Goal: Information Seeking & Learning: Learn about a topic

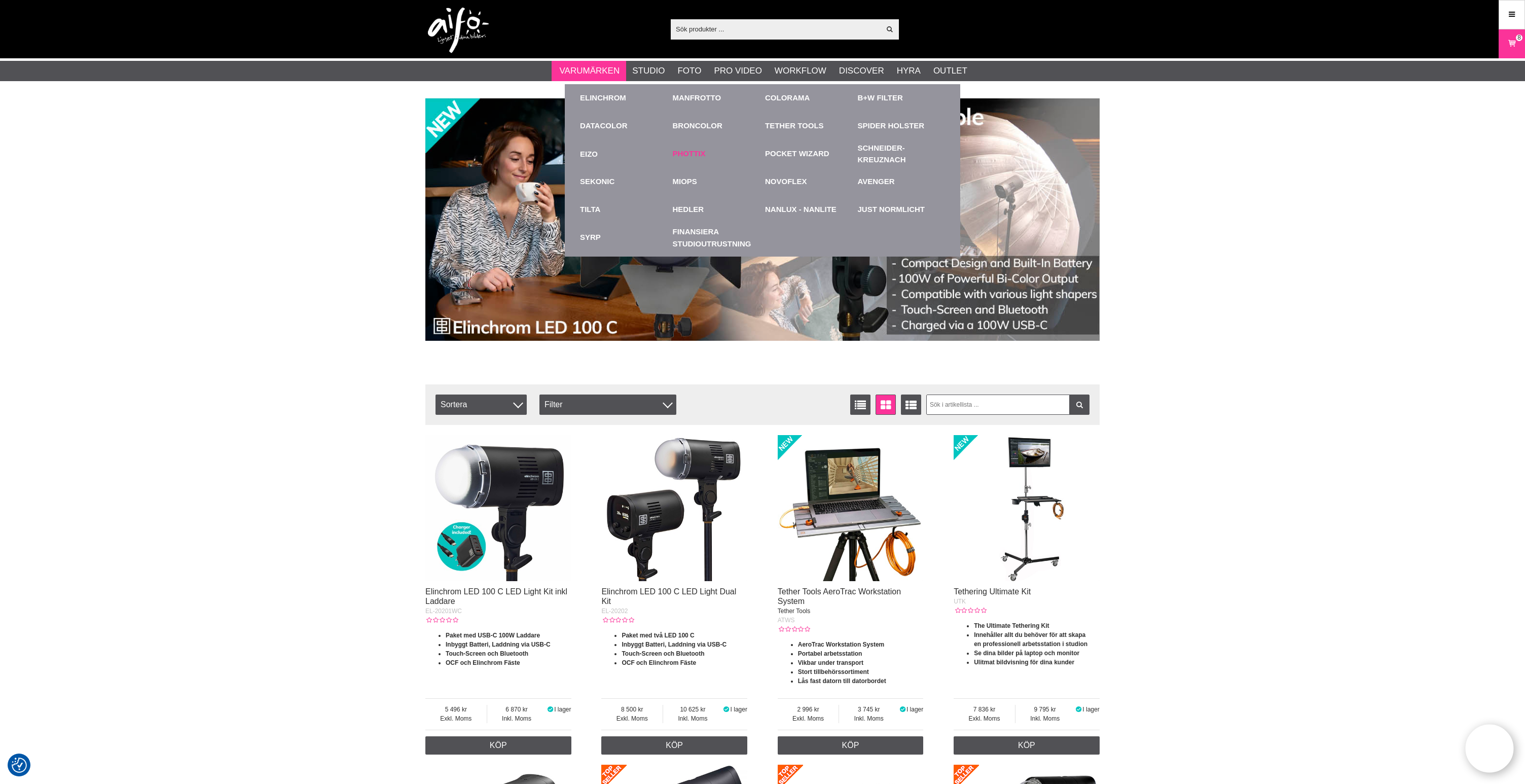
click at [684, 152] on link "Phottix" at bounding box center [689, 153] width 33 height 12
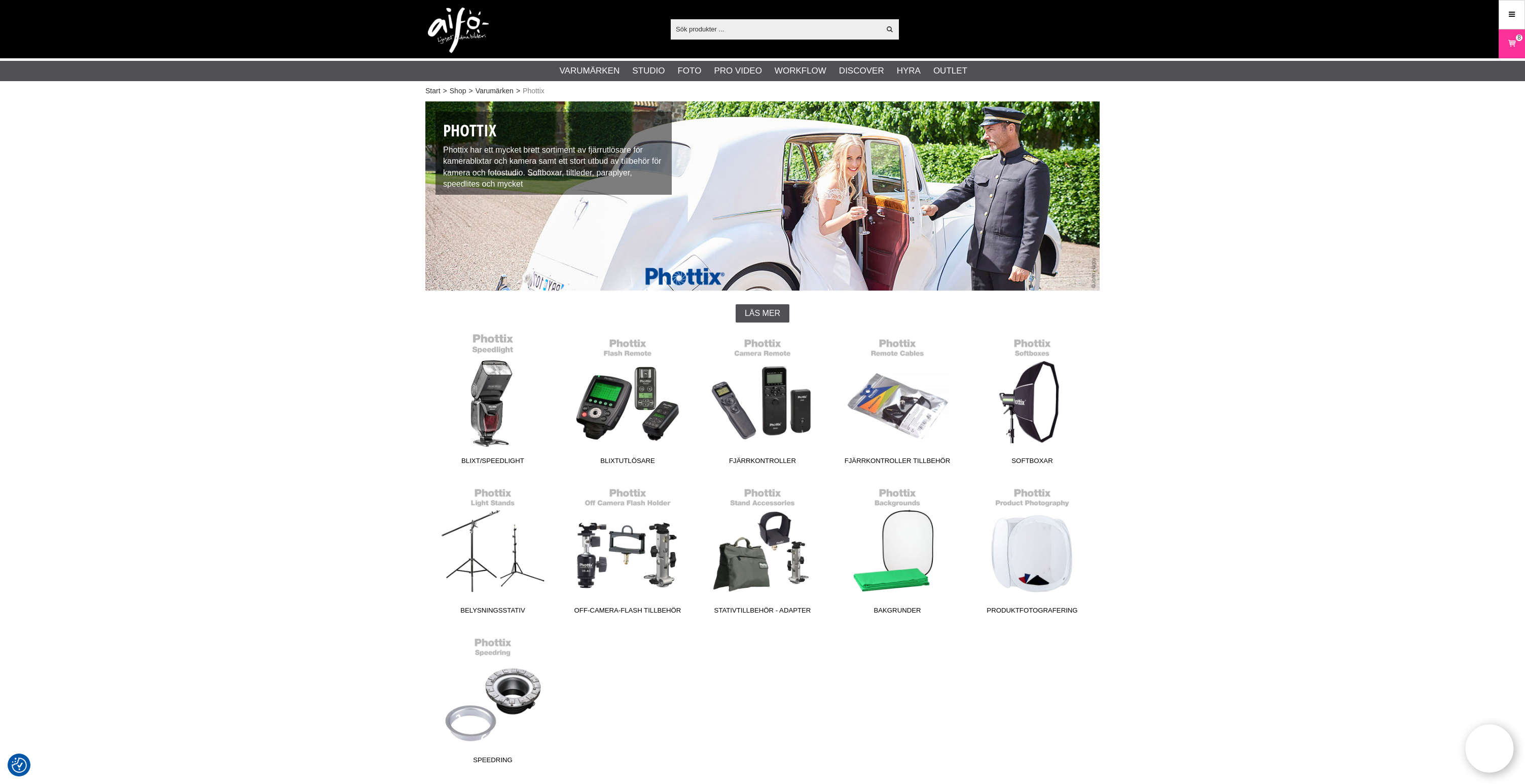
click at [505, 419] on link "Blixt/Speedlight" at bounding box center [493, 400] width 135 height 137
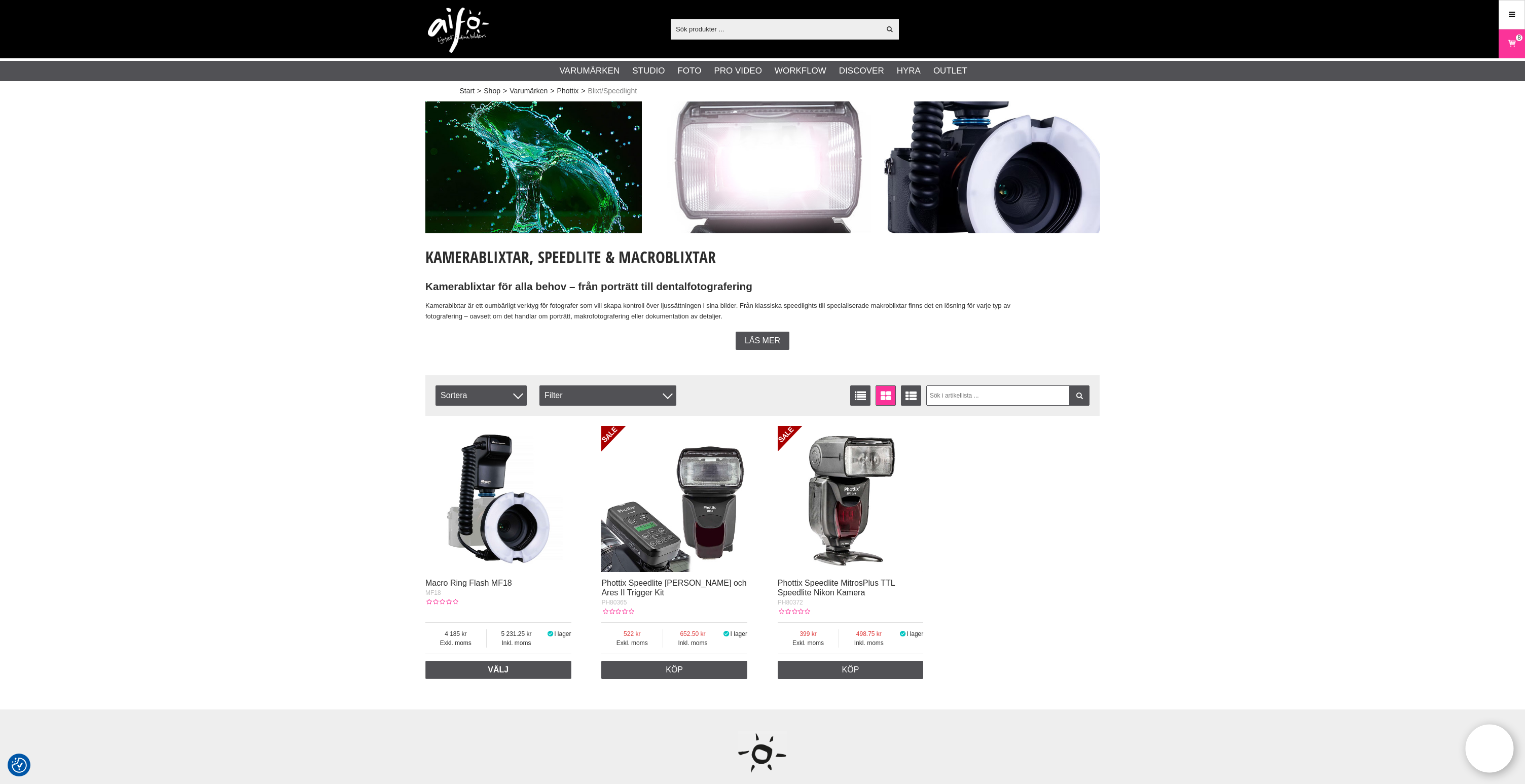
click at [511, 500] on img at bounding box center [498, 499] width 146 height 146
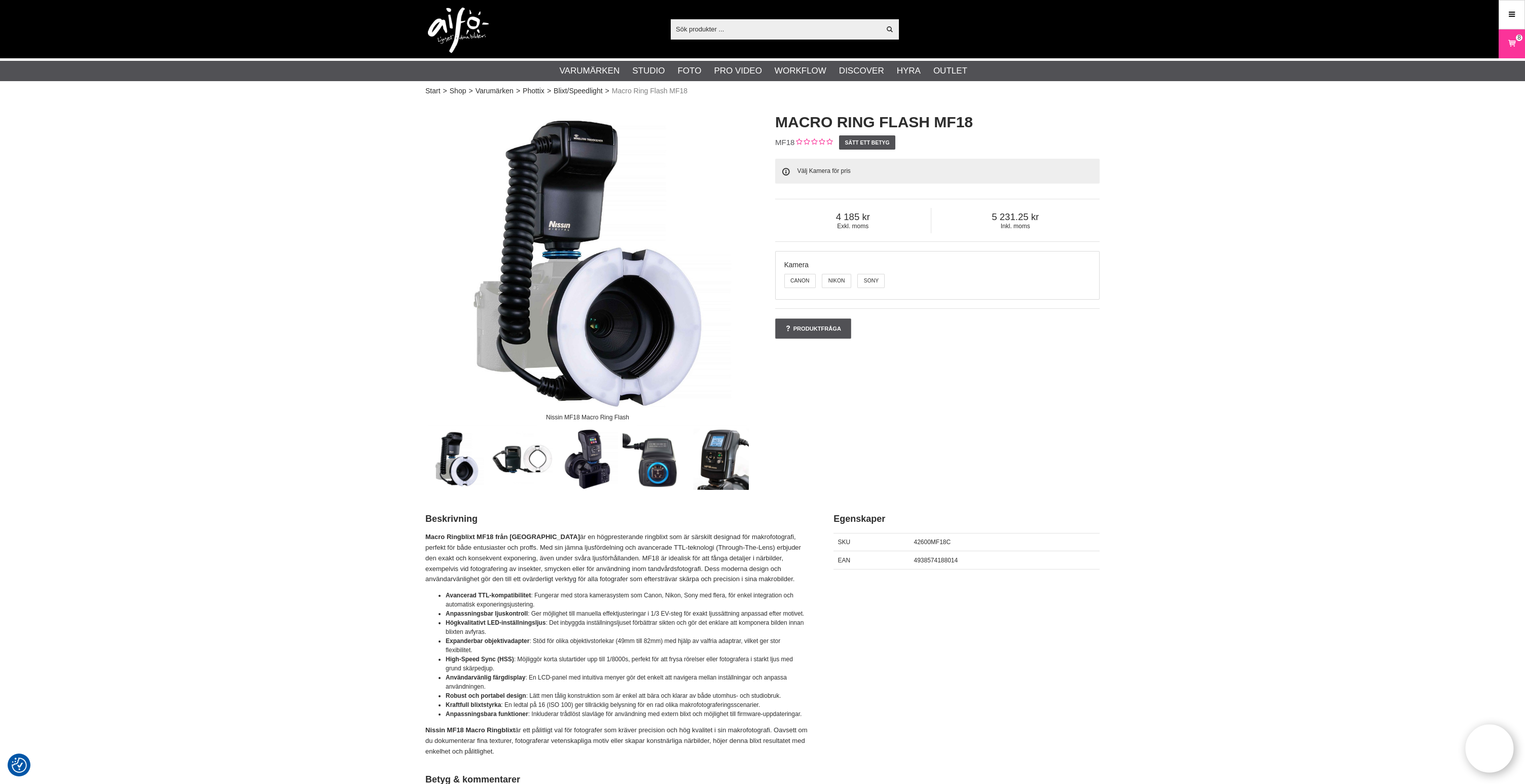
scroll to position [1, 0]
click at [805, 282] on label "Canon" at bounding box center [800, 279] width 31 height 14
click at [789, 278] on input "Canon" at bounding box center [784, 273] width 7 height 7
radio input "true"
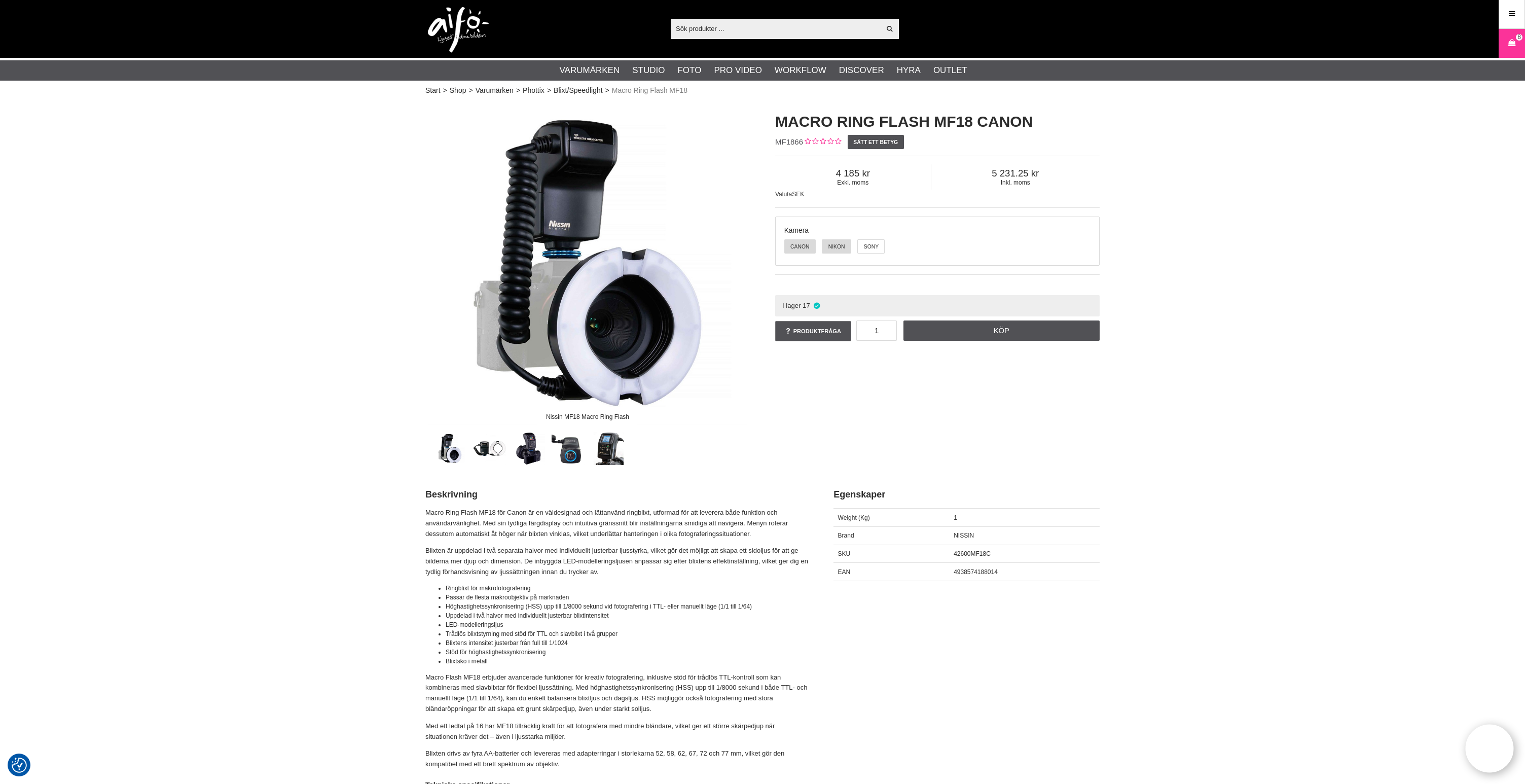
click at [838, 246] on label "Nikon" at bounding box center [837, 245] width 30 height 14
click at [827, 244] on input "Nikon" at bounding box center [822, 240] width 7 height 7
radio input "true"
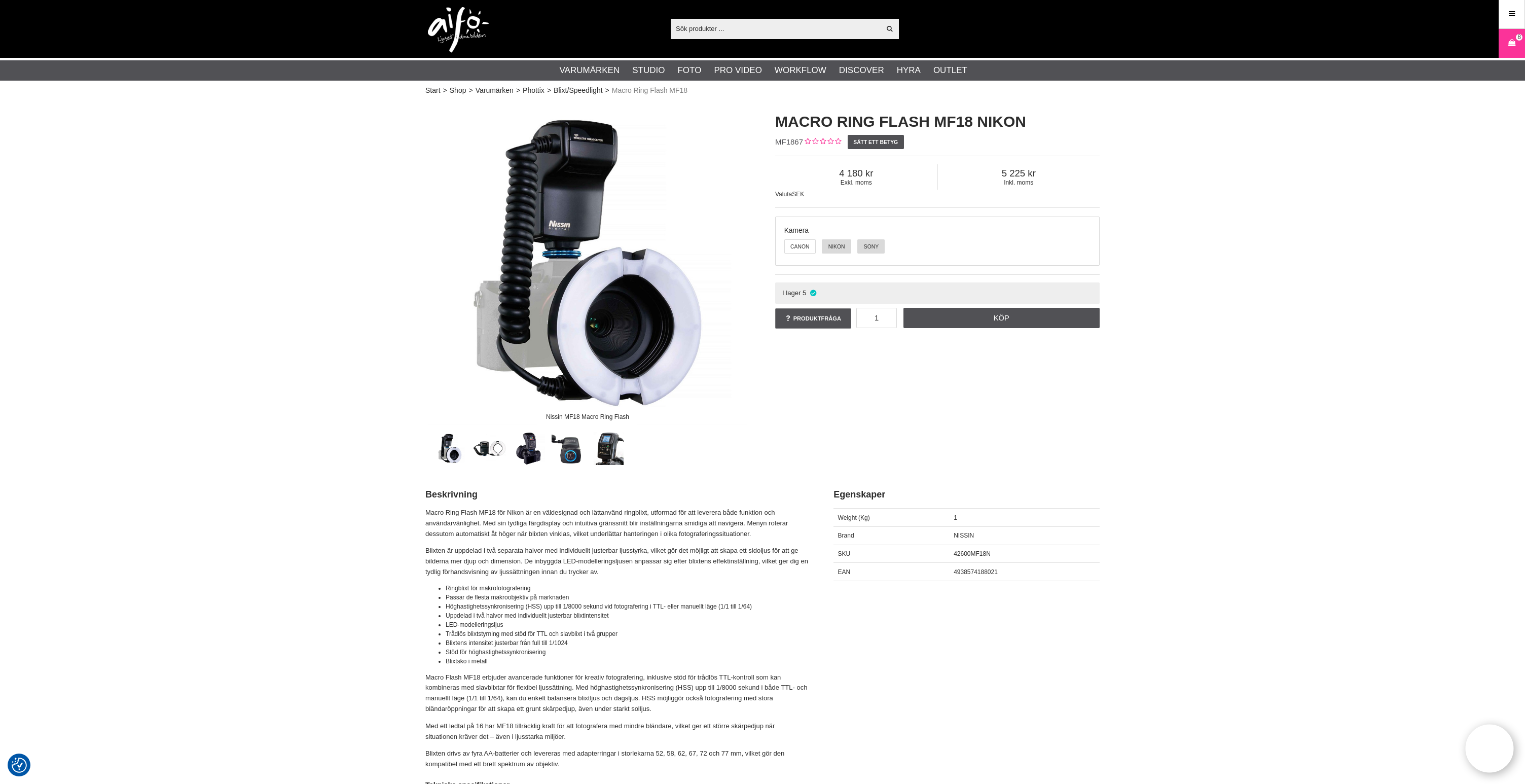
click at [866, 246] on label "Sony" at bounding box center [871, 245] width 28 height 14
click at [862, 244] on input "Sony" at bounding box center [858, 240] width 7 height 7
radio input "true"
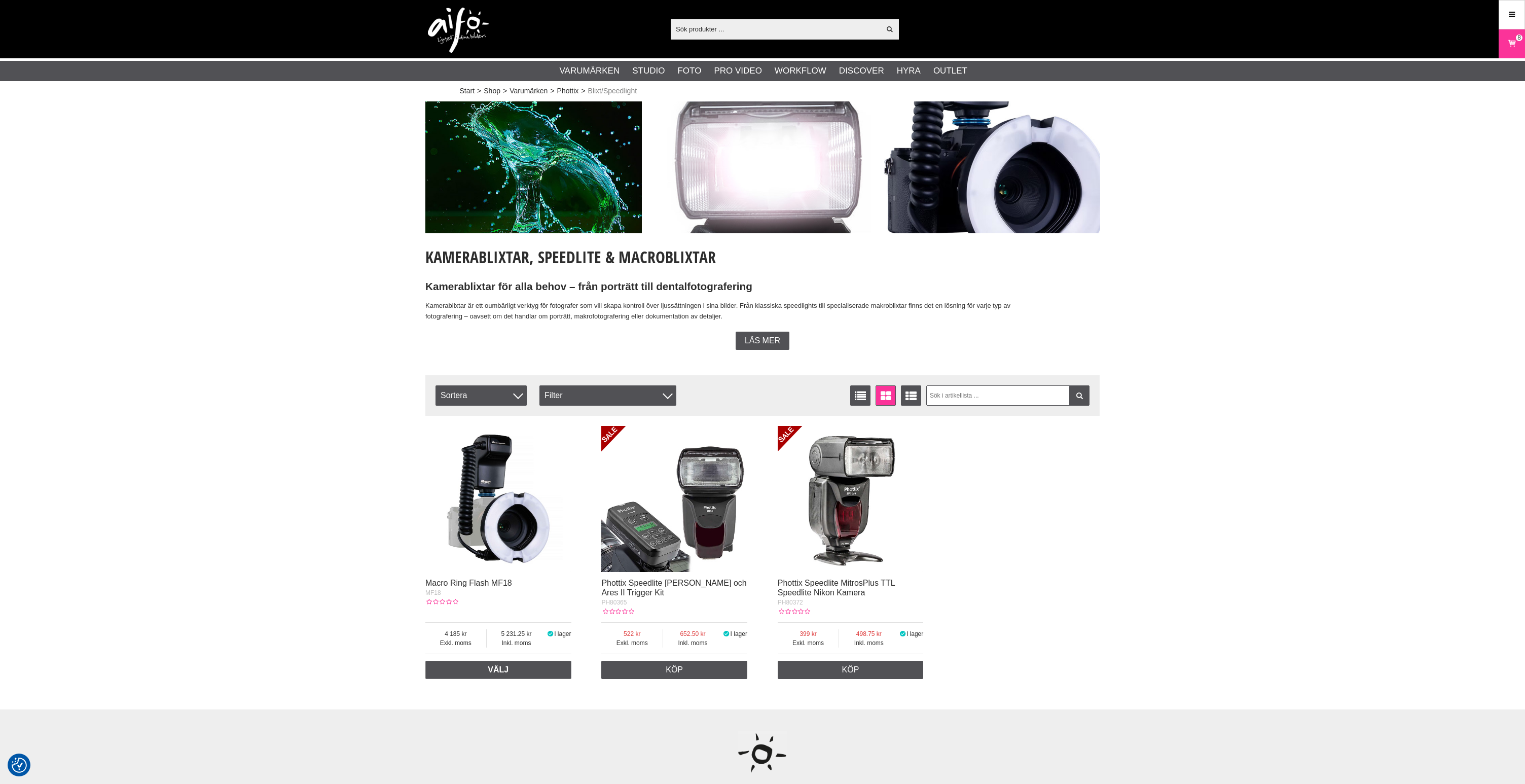
scroll to position [1, 0]
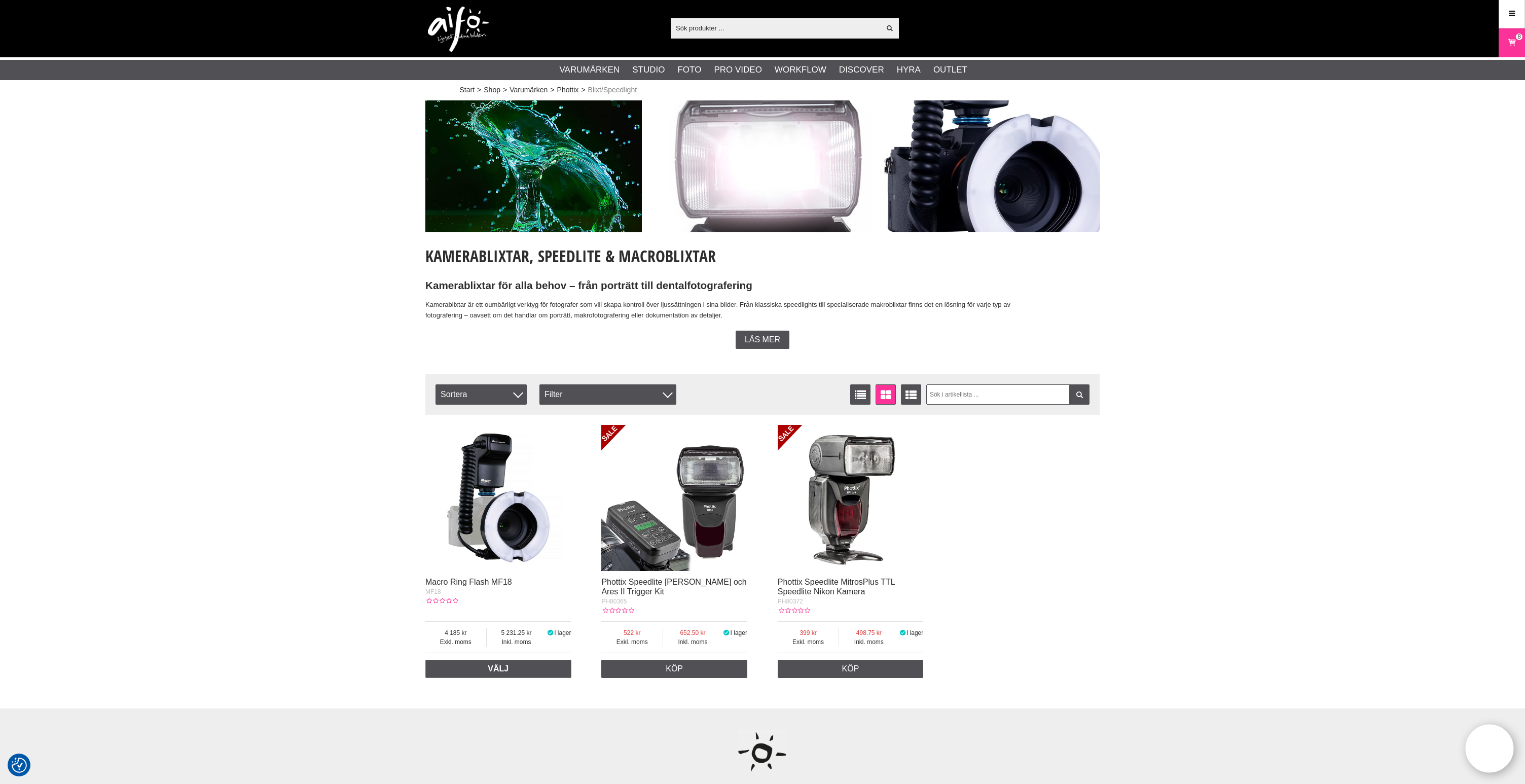
click at [705, 522] on img at bounding box center [674, 498] width 146 height 146
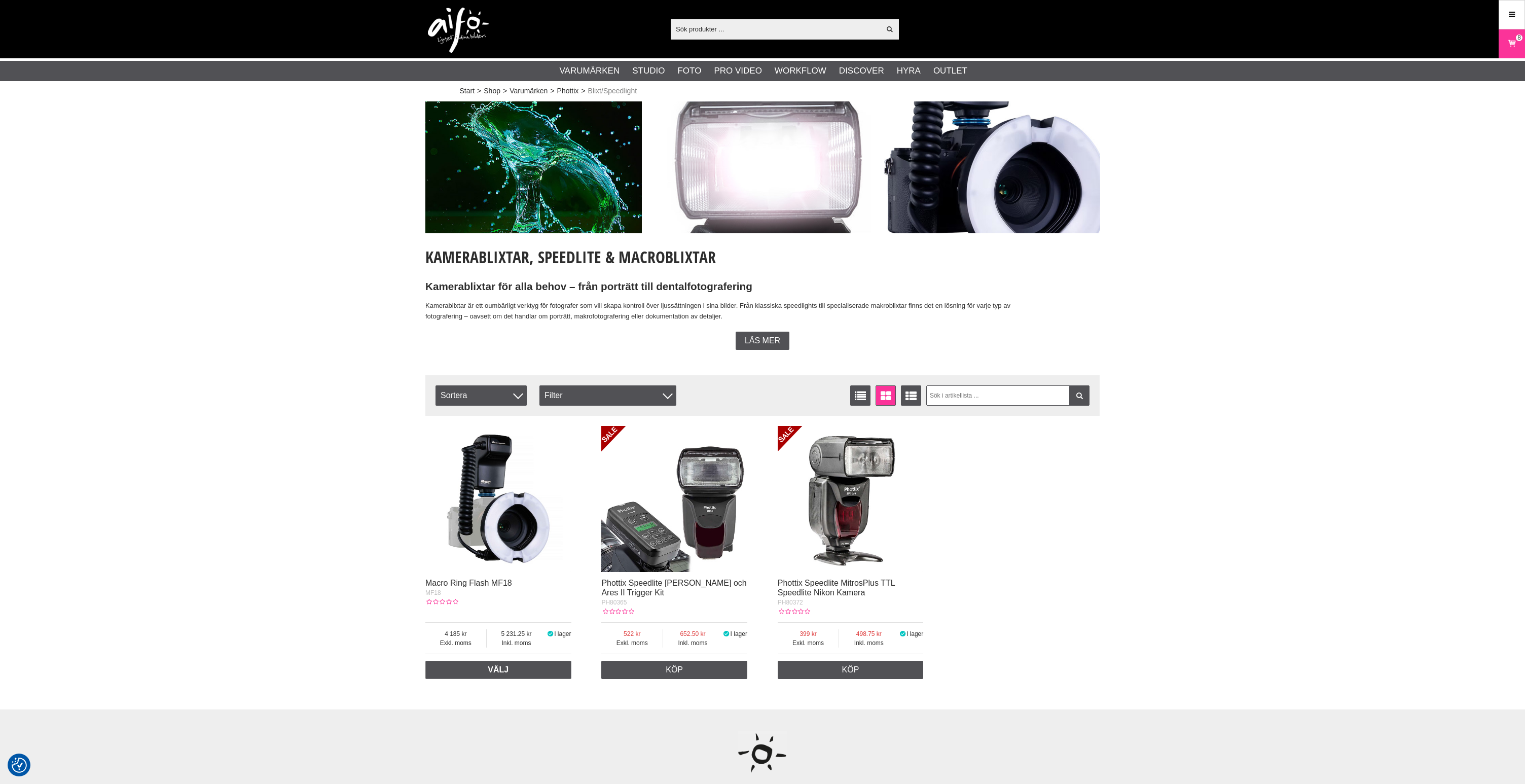
scroll to position [1, 0]
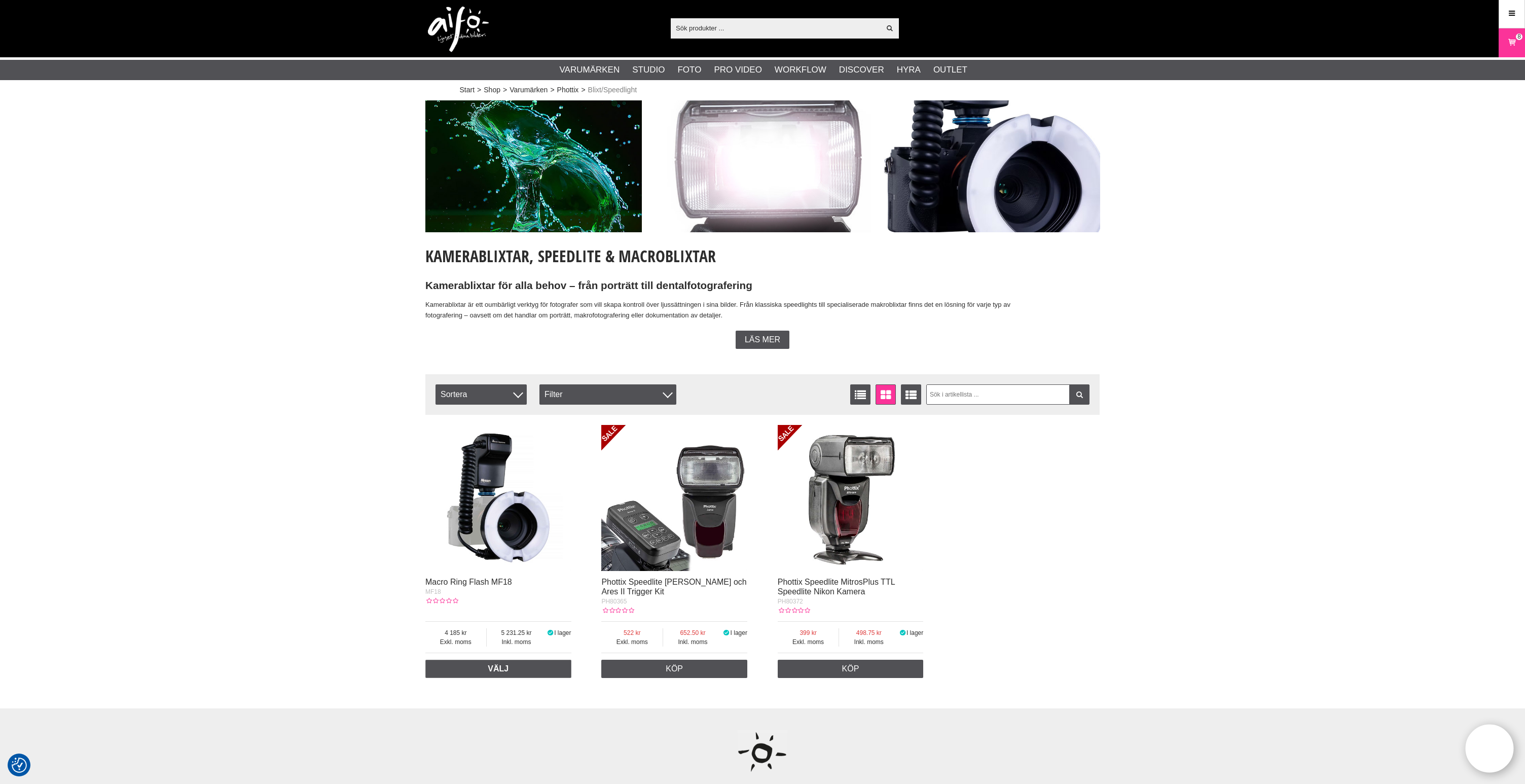
click at [839, 475] on img at bounding box center [851, 498] width 146 height 146
click at [535, 502] on img at bounding box center [498, 498] width 146 height 146
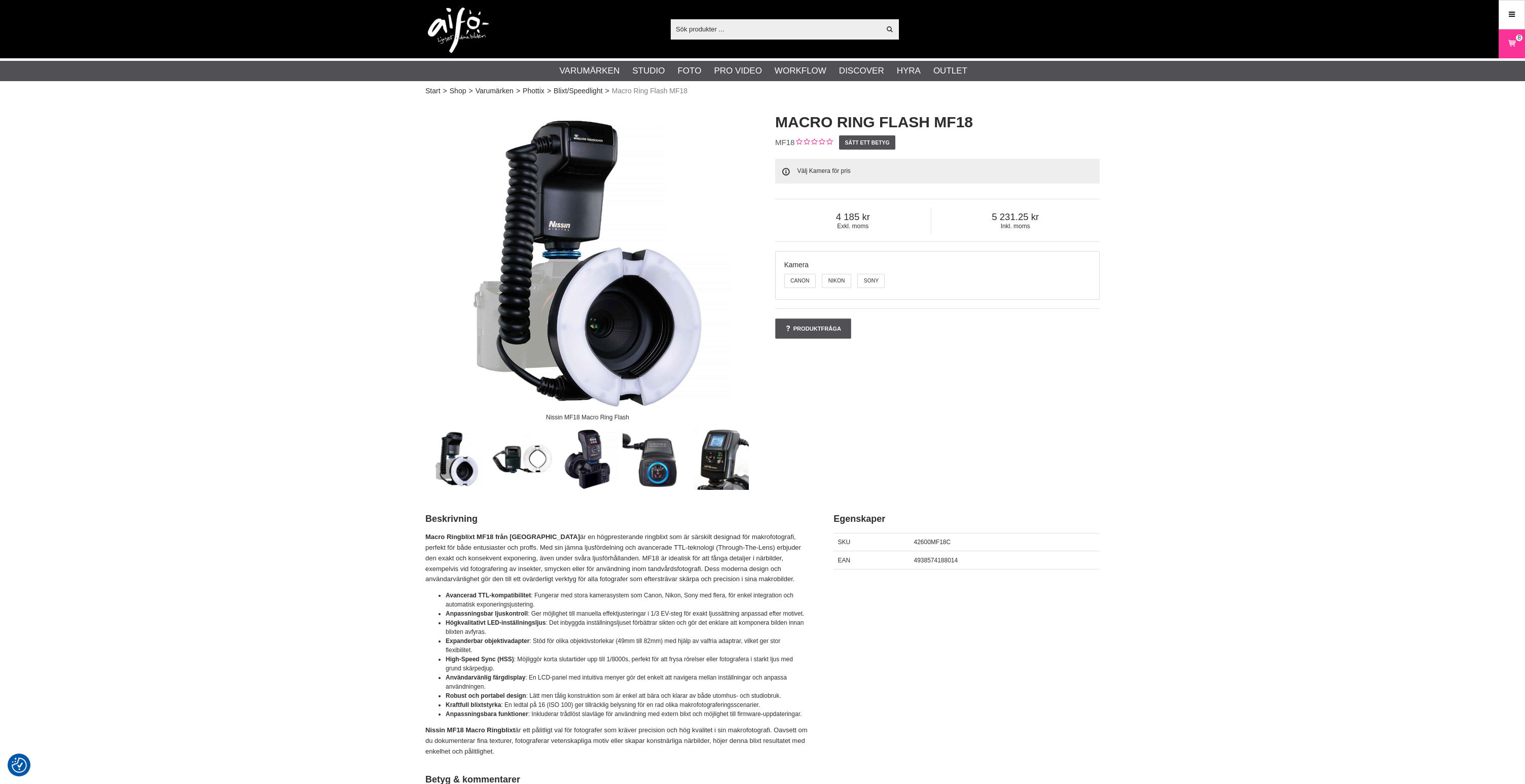
scroll to position [2, 0]
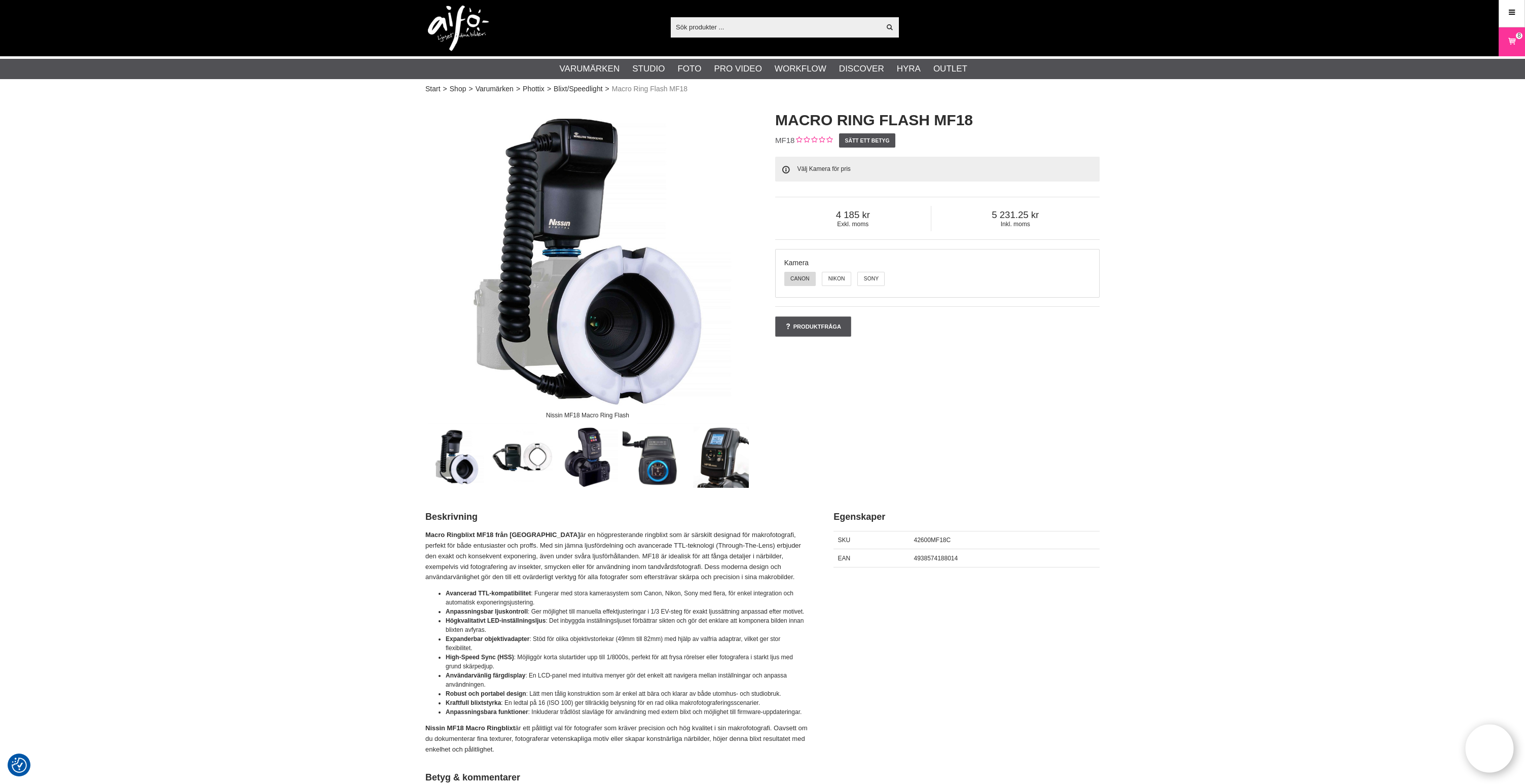
click at [800, 278] on label "Canon" at bounding box center [800, 279] width 31 height 14
click at [789, 276] on input "Canon" at bounding box center [784, 272] width 7 height 7
radio input "true"
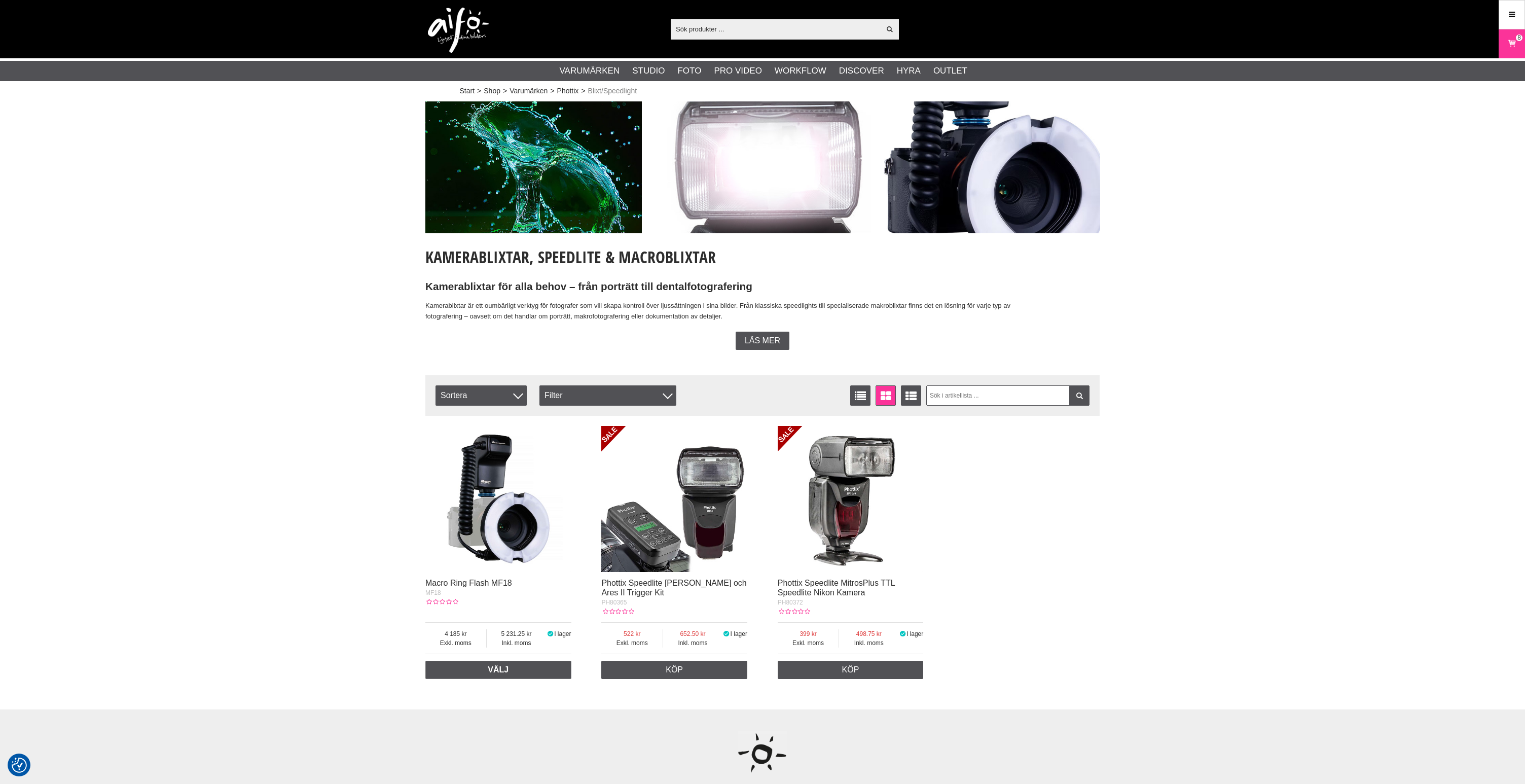
scroll to position [1, 0]
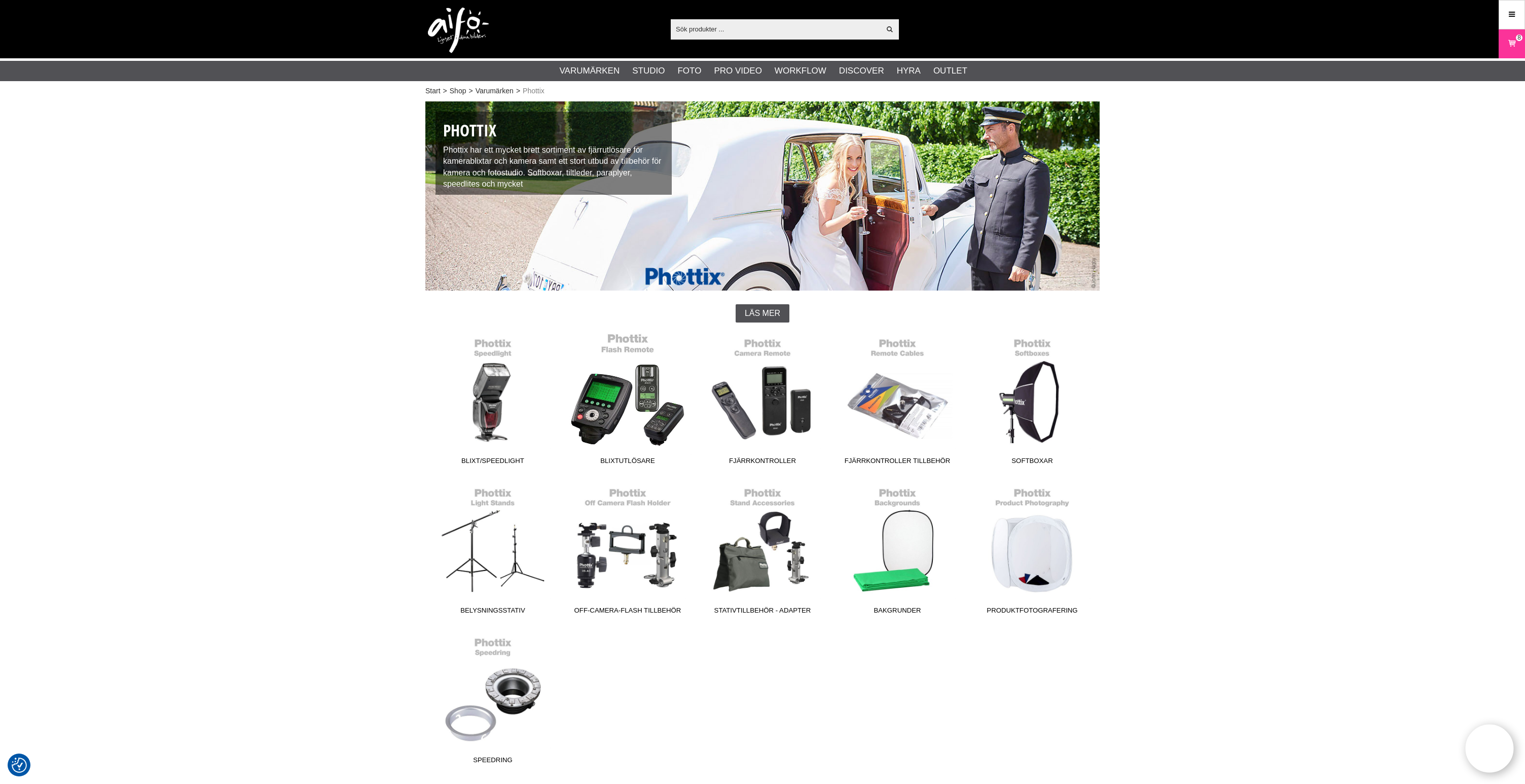
click at [616, 400] on link "Blixtutlösare" at bounding box center [627, 400] width 135 height 137
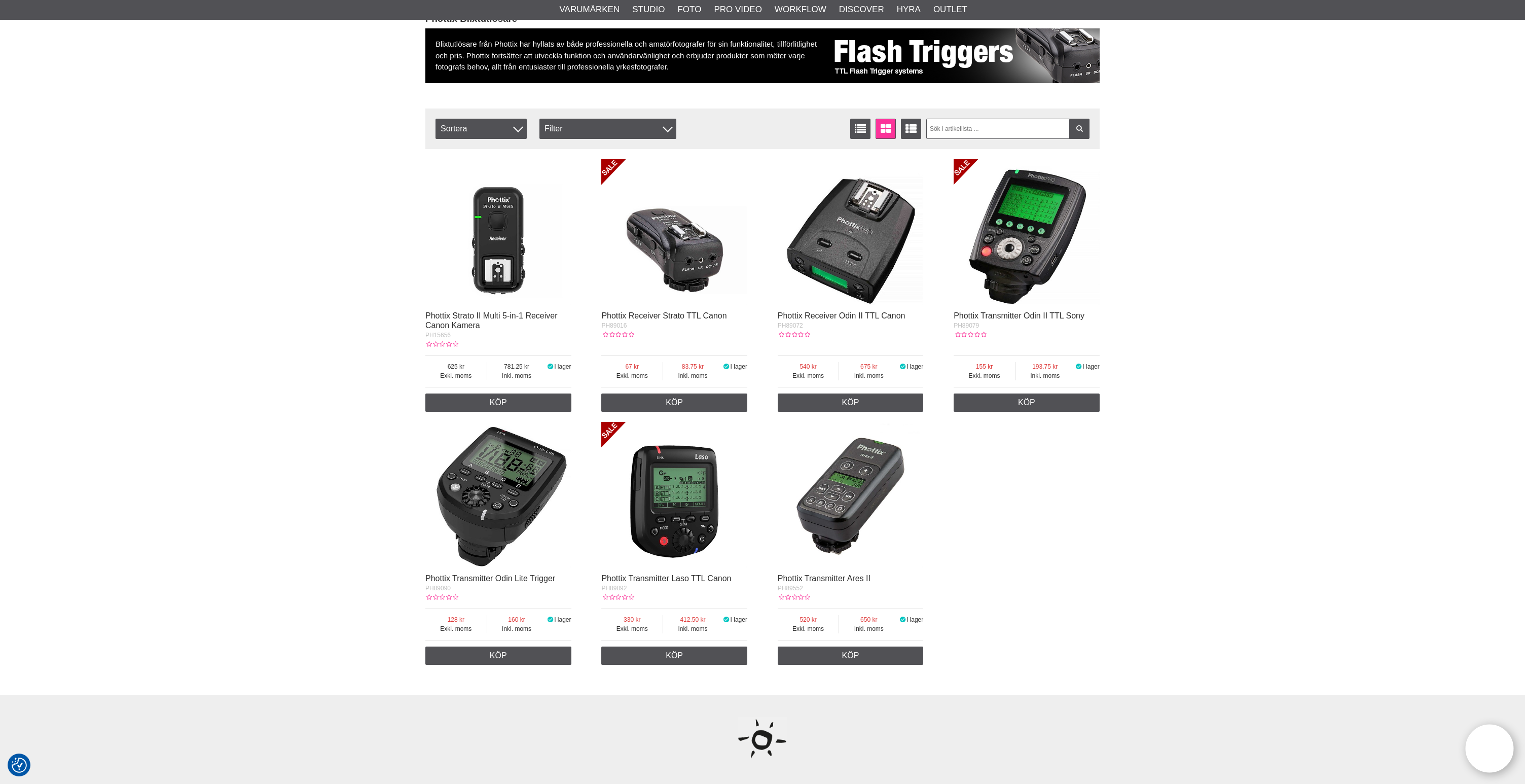
scroll to position [134, 0]
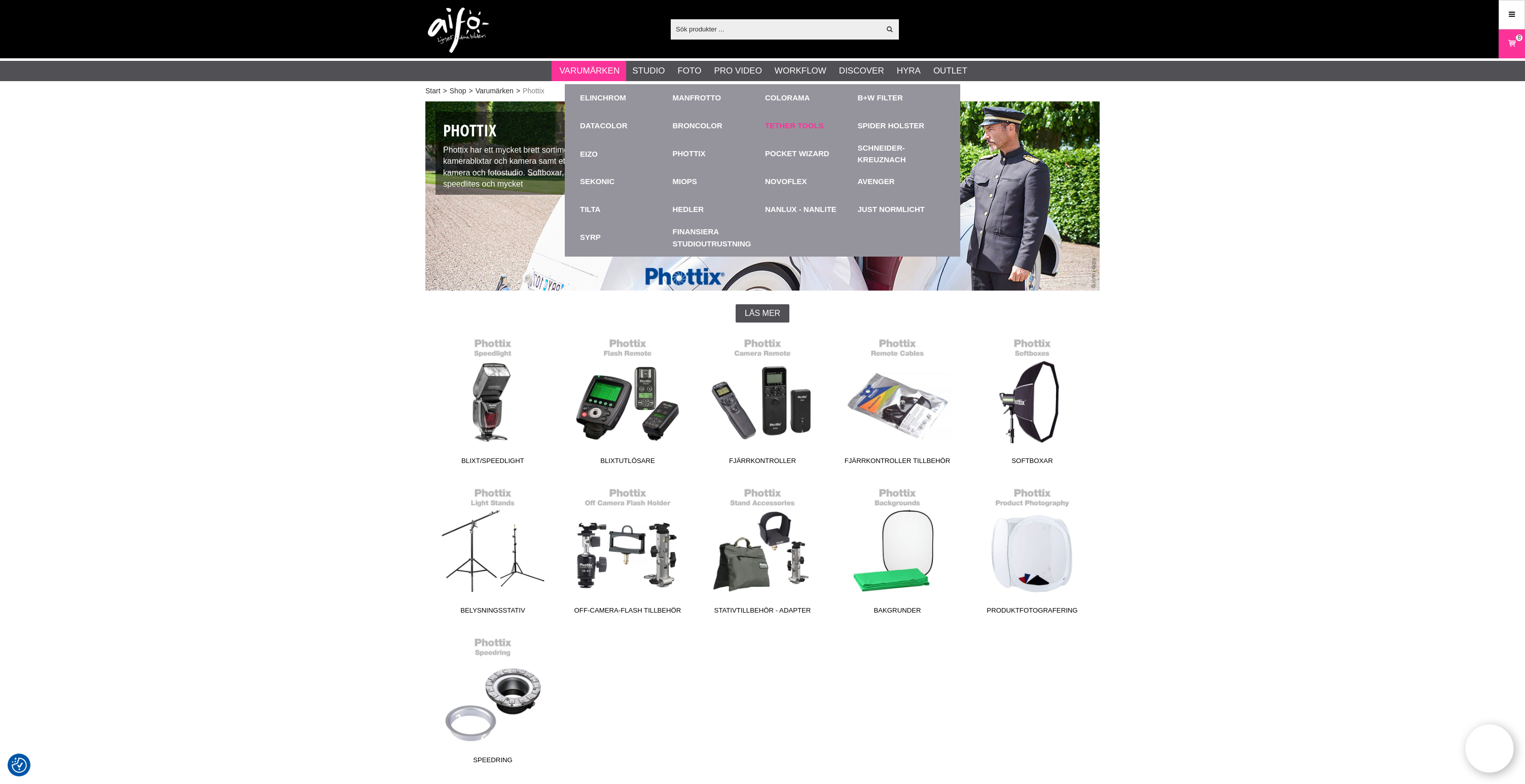
click at [800, 125] on link "Tether Tools" at bounding box center [794, 125] width 59 height 12
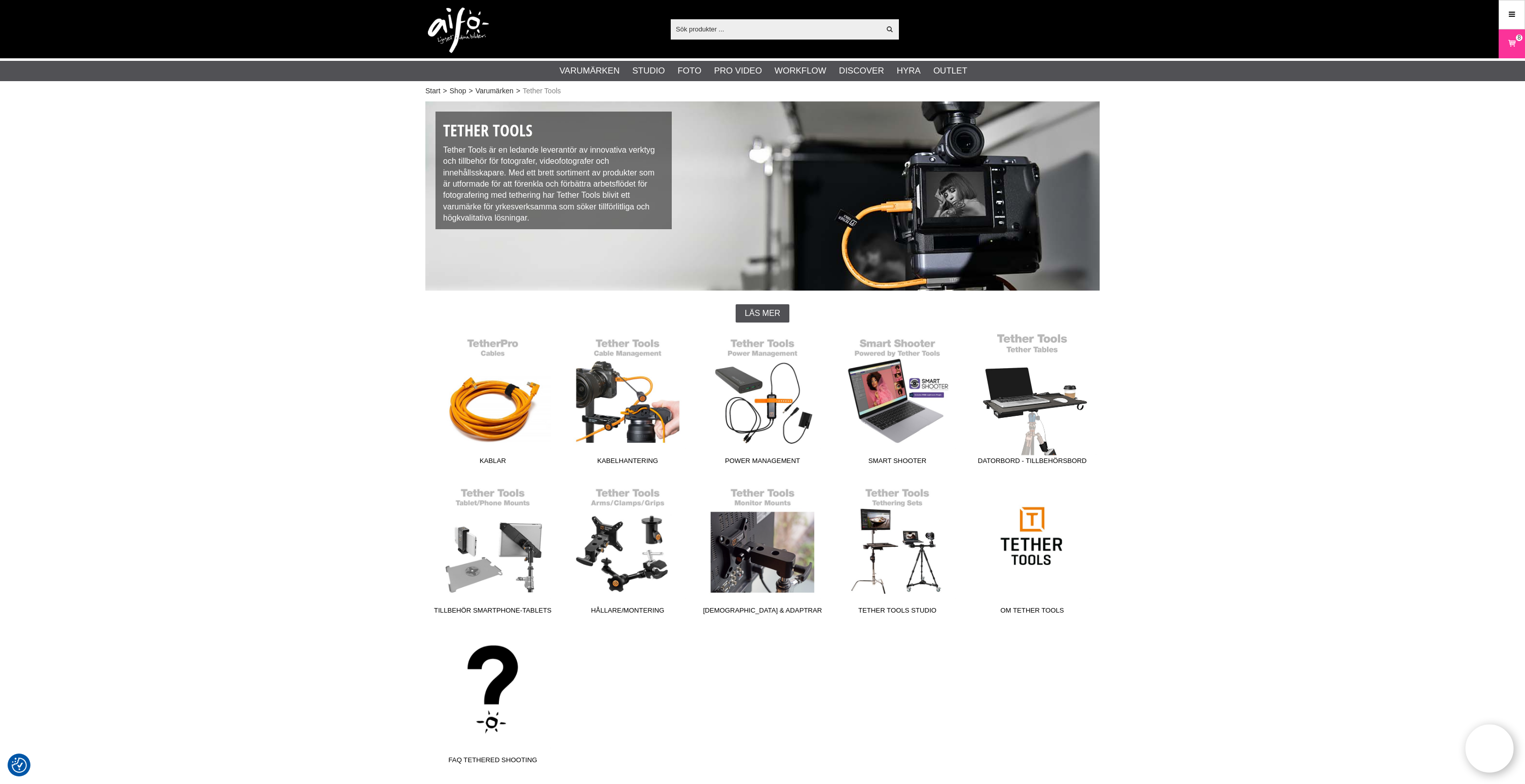
click at [1041, 399] on link "Datorbord - Tillbehörsbord" at bounding box center [1032, 400] width 135 height 137
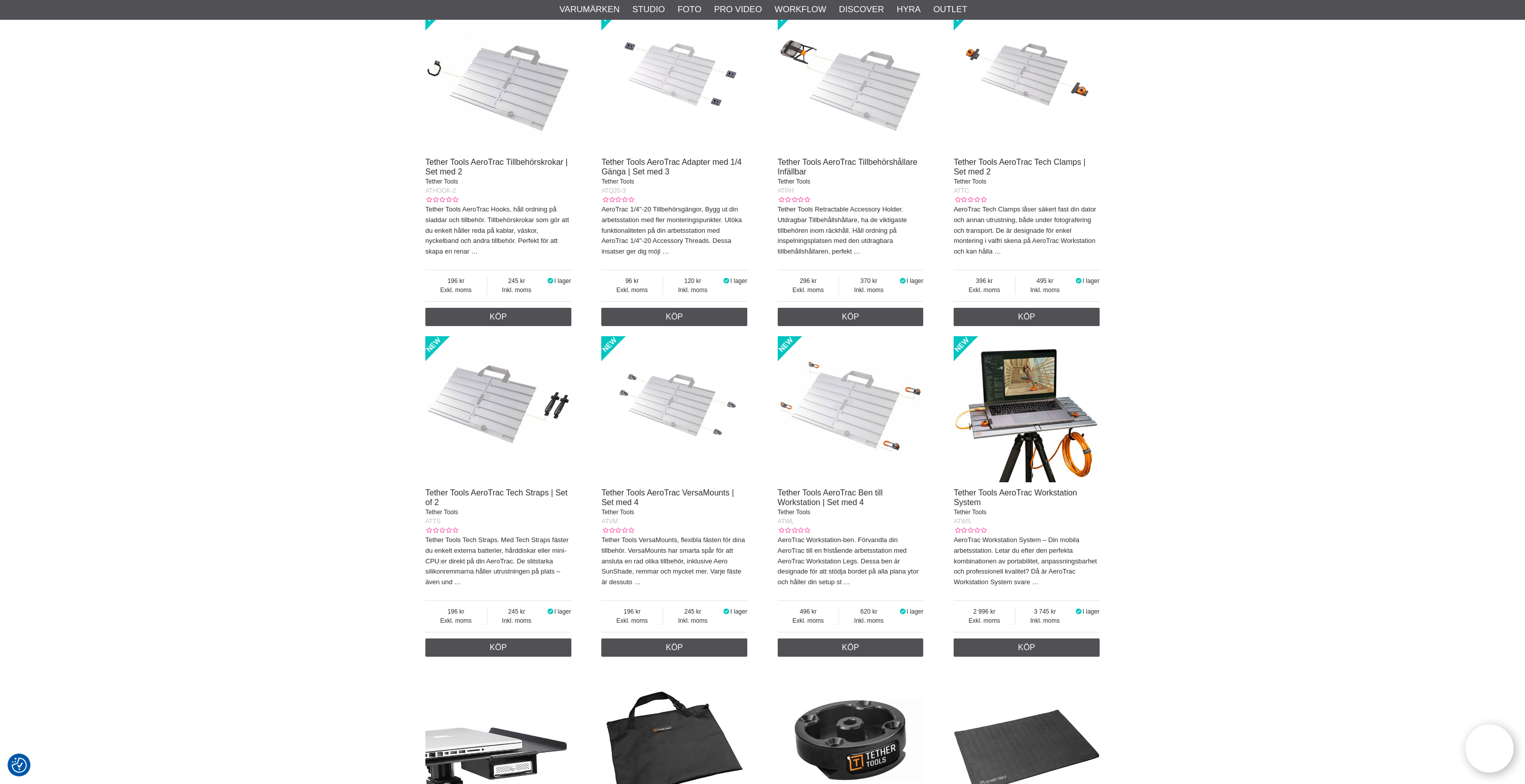
scroll to position [932, 0]
click at [866, 431] on img at bounding box center [851, 410] width 146 height 146
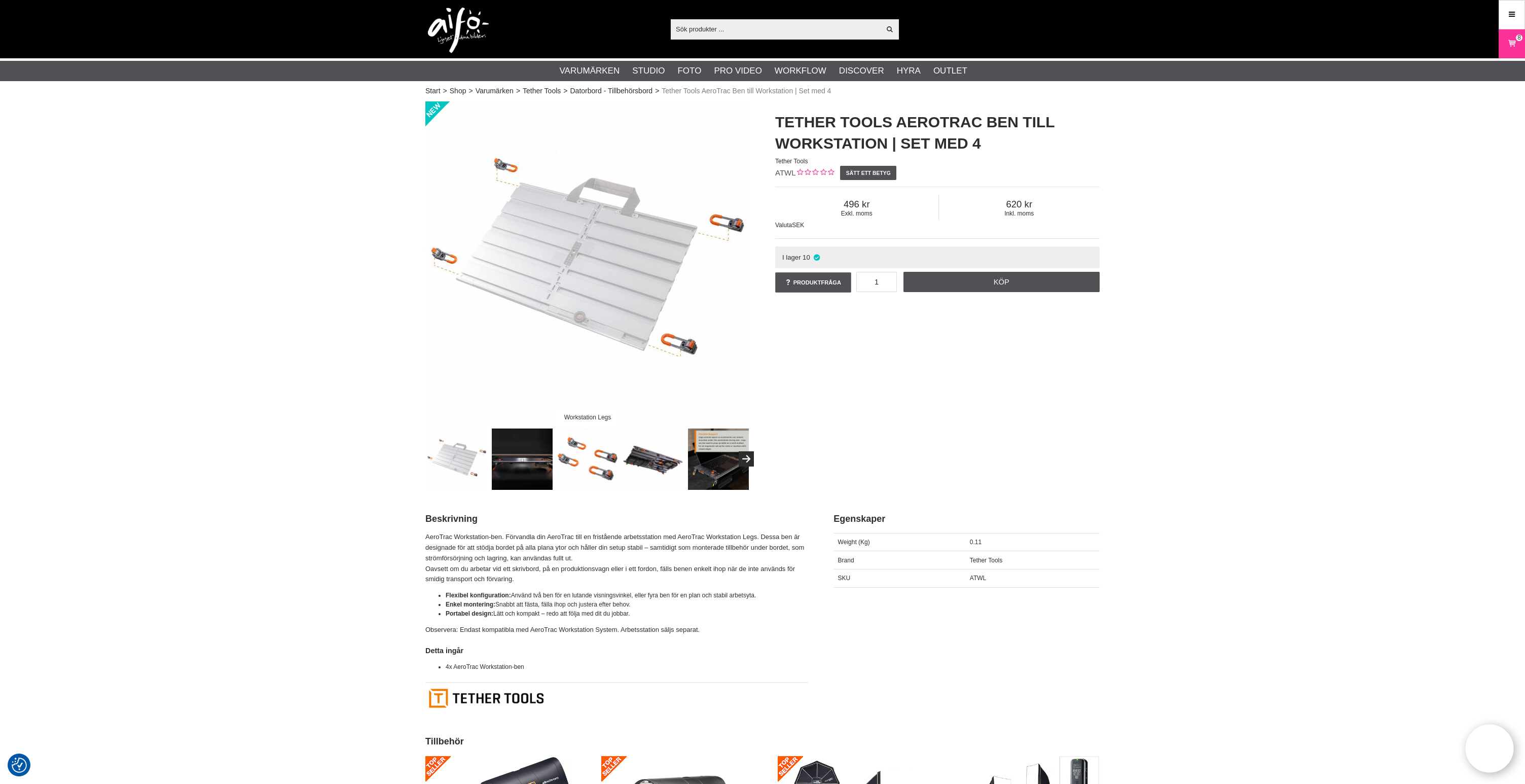
click at [534, 457] on img at bounding box center [522, 458] width 61 height 61
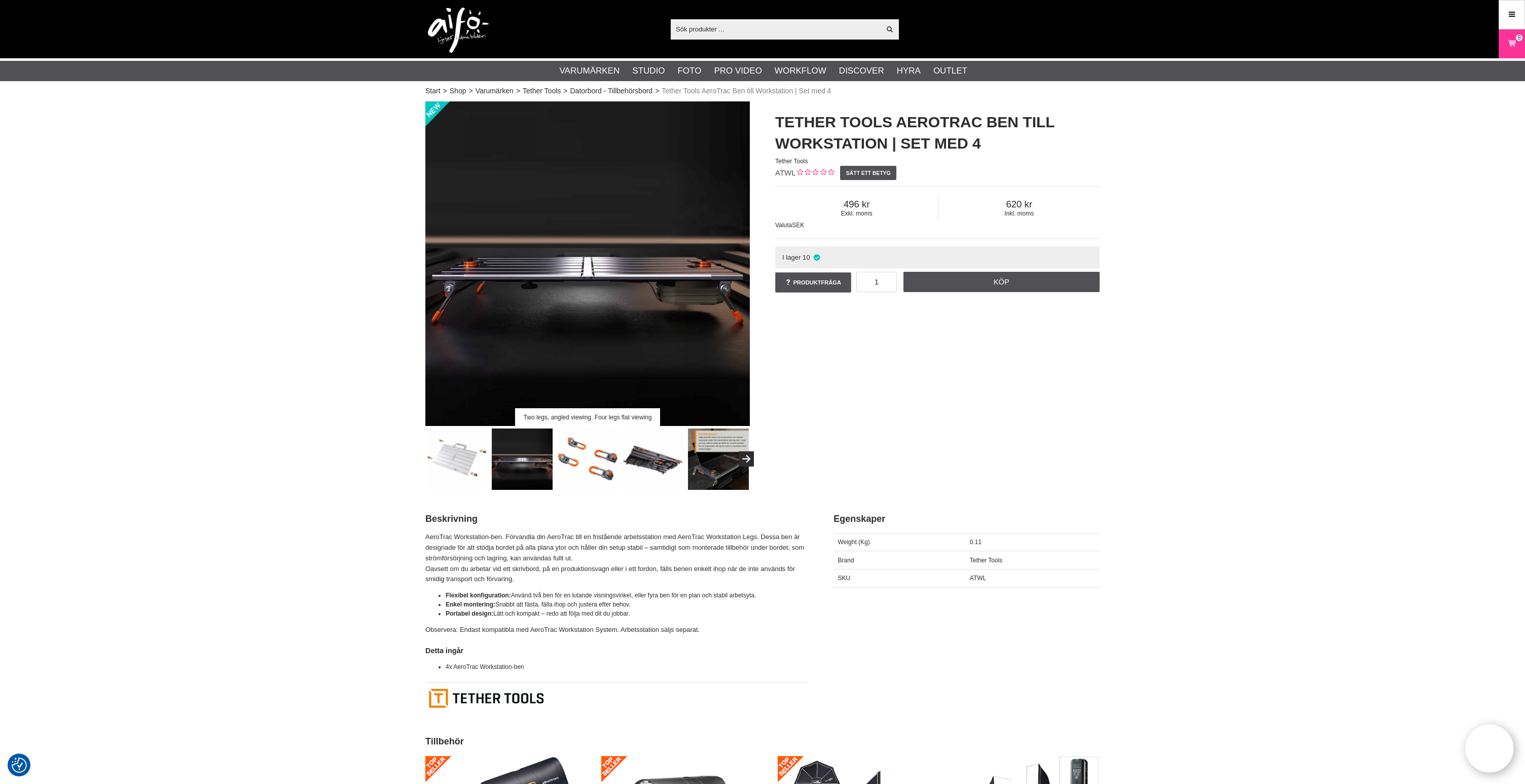
click at [649, 460] on img at bounding box center [653, 458] width 61 height 61
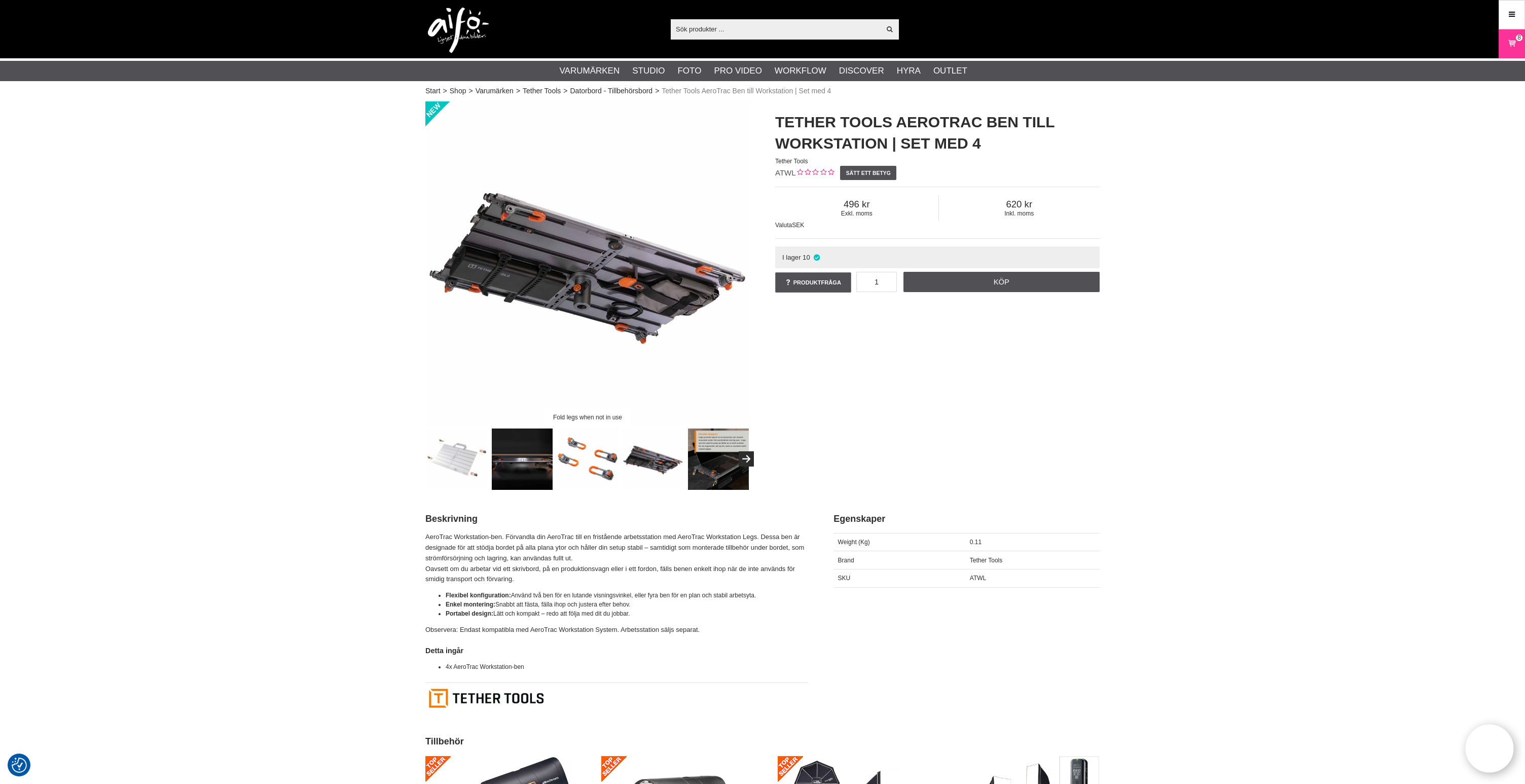
click at [597, 462] on img at bounding box center [588, 458] width 61 height 61
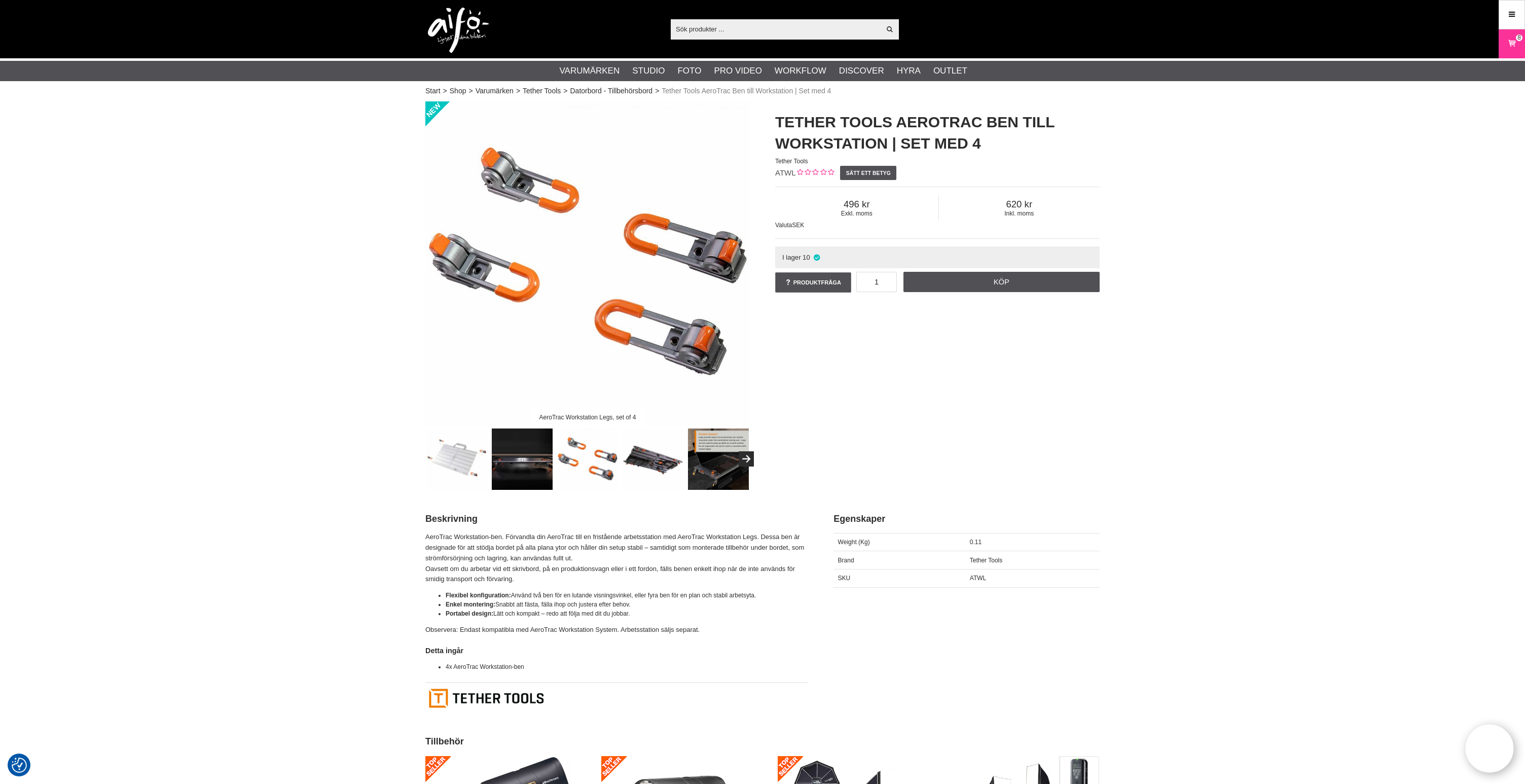
click at [535, 468] on img at bounding box center [522, 458] width 61 height 61
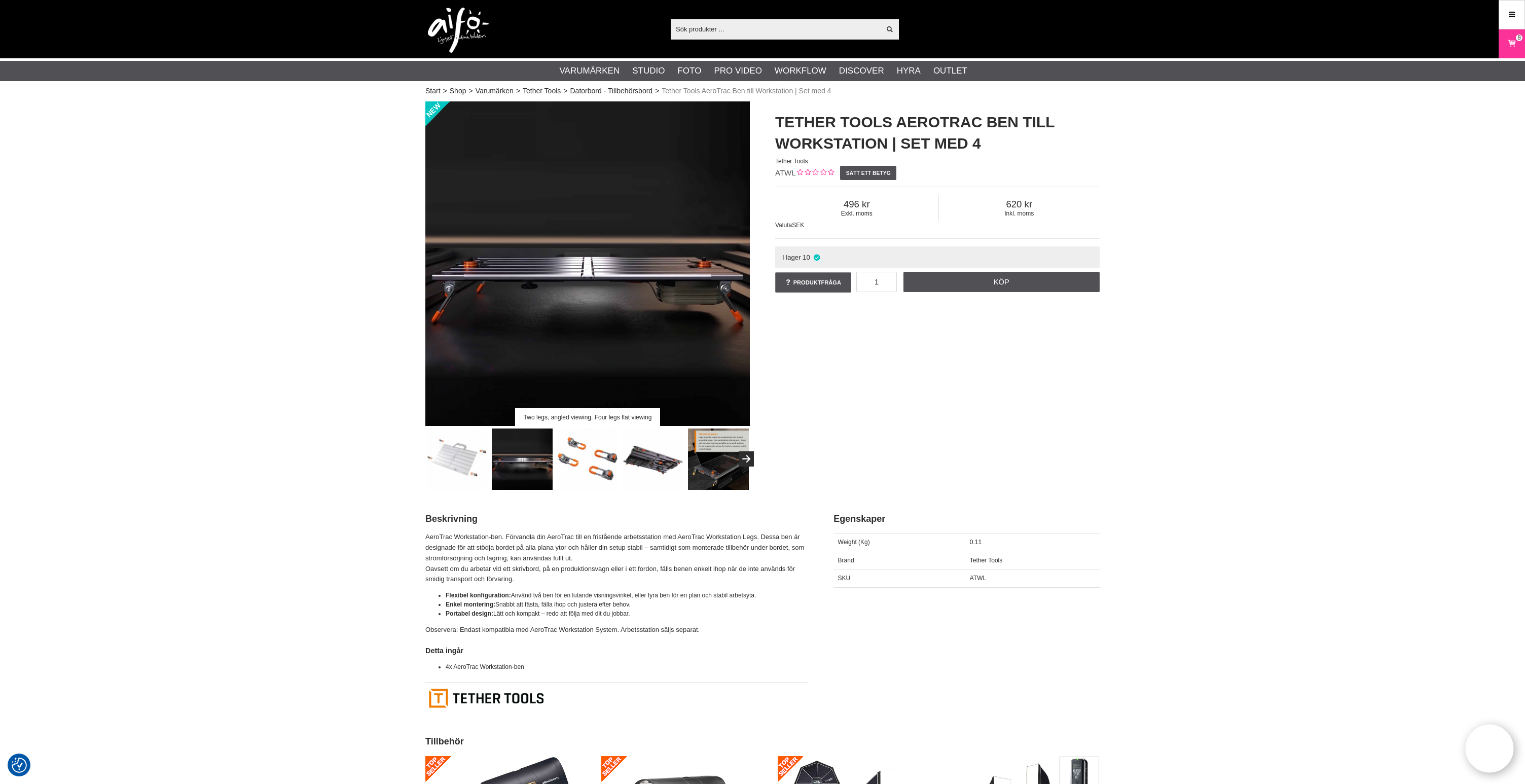
click at [456, 461] on img at bounding box center [457, 458] width 61 height 61
